Goal: Book appointment/travel/reservation

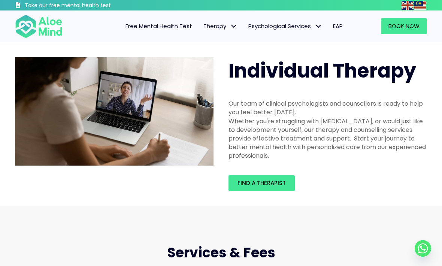
click at [251, 181] on span "Find a therapist" at bounding box center [261, 183] width 48 height 8
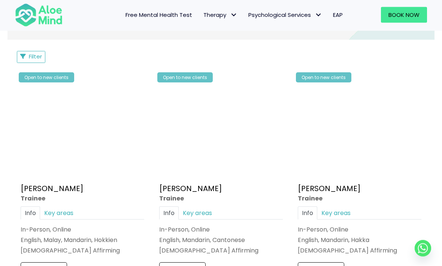
scroll to position [354, 0]
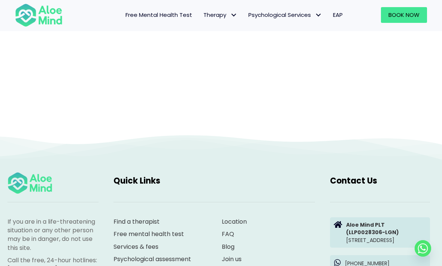
scroll to position [77, 0]
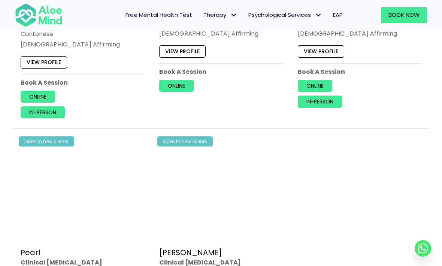
scroll to position [449, 0]
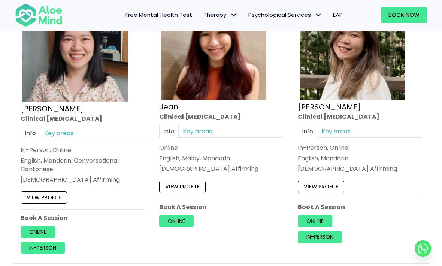
click at [43, 194] on link "View profile" at bounding box center [44, 198] width 46 height 12
click at [57, 131] on link "Key areas" at bounding box center [58, 133] width 37 height 13
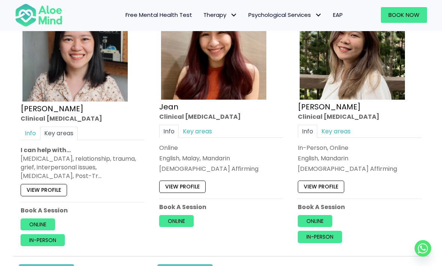
click at [201, 130] on link "Key areas" at bounding box center [197, 131] width 37 height 13
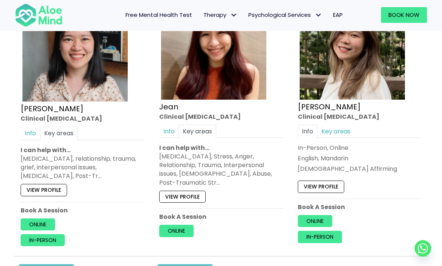
click at [340, 128] on link "Key areas" at bounding box center [335, 131] width 37 height 13
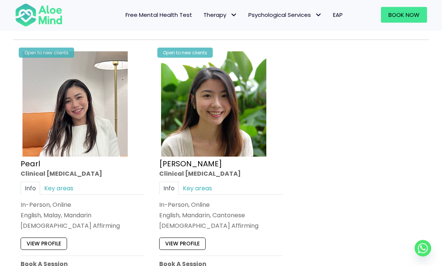
scroll to position [674, 0]
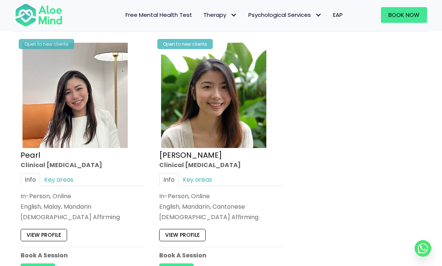
click at [55, 182] on link "Key areas" at bounding box center [58, 179] width 37 height 13
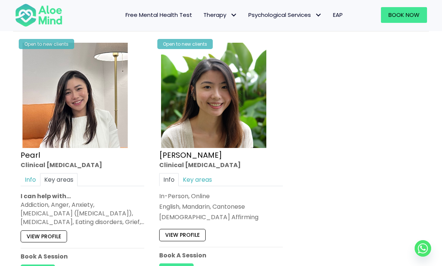
click at [195, 175] on link "Key areas" at bounding box center [197, 179] width 37 height 13
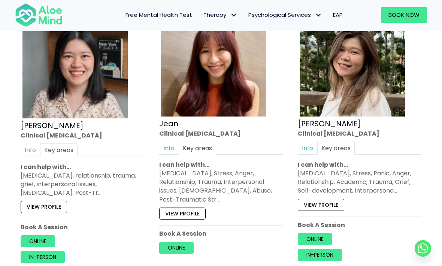
scroll to position [432, 0]
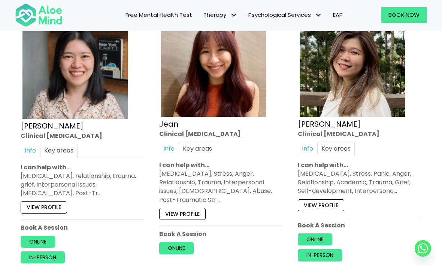
click at [176, 215] on link "View profile" at bounding box center [182, 214] width 46 height 12
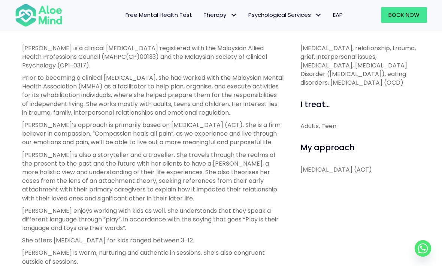
scroll to position [287, 0]
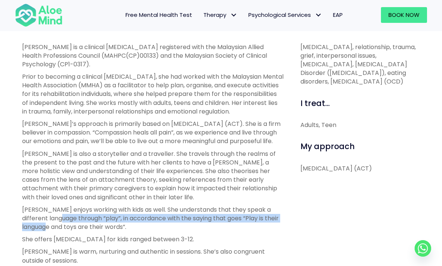
click at [125, 145] on p "Chen Wen’s approach is primarily based on Acceptance and Commitment Therapy (AC…" at bounding box center [152, 132] width 261 height 26
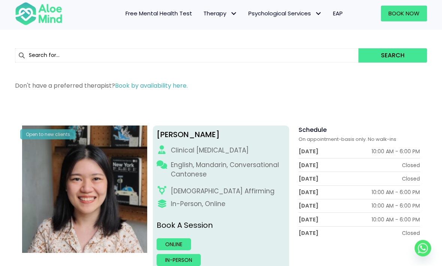
scroll to position [0, 0]
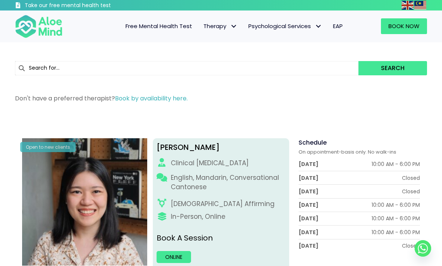
click at [324, 0] on div at bounding box center [275, 5] width 249 height 10
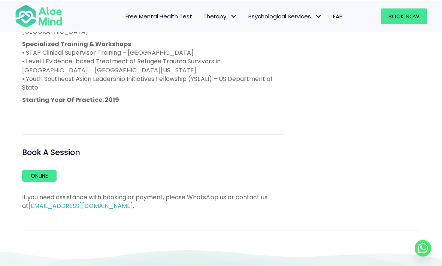
scroll to position [562, 0]
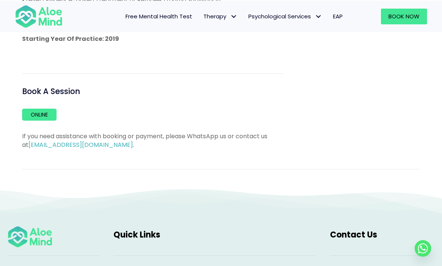
click at [39, 109] on link "Online" at bounding box center [39, 115] width 34 height 12
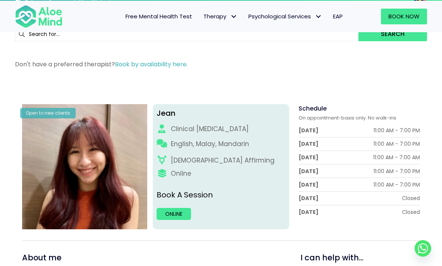
scroll to position [34, 0]
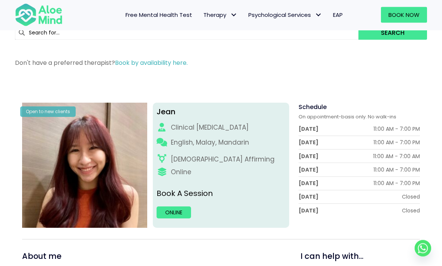
click at [173, 211] on link "Online" at bounding box center [174, 213] width 34 height 12
